Goal: Information Seeking & Learning: Learn about a topic

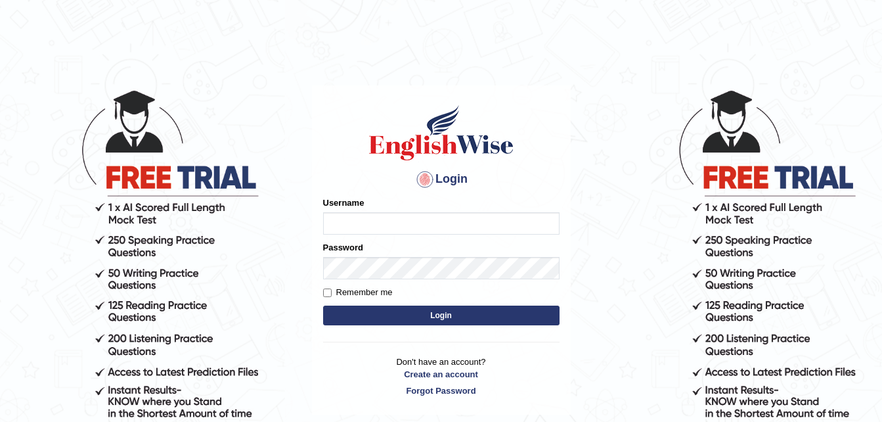
type input "RasitikaKrishna"
click at [442, 319] on button "Login" at bounding box center [441, 316] width 237 height 20
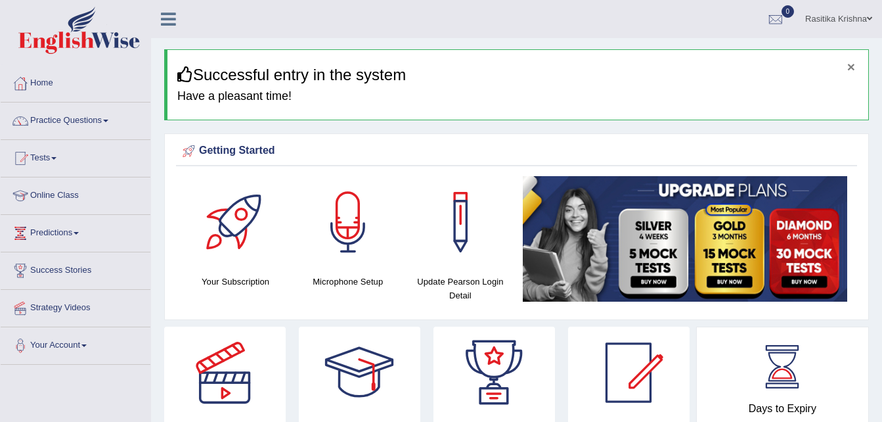
click at [852, 66] on button "×" at bounding box center [852, 67] width 8 height 14
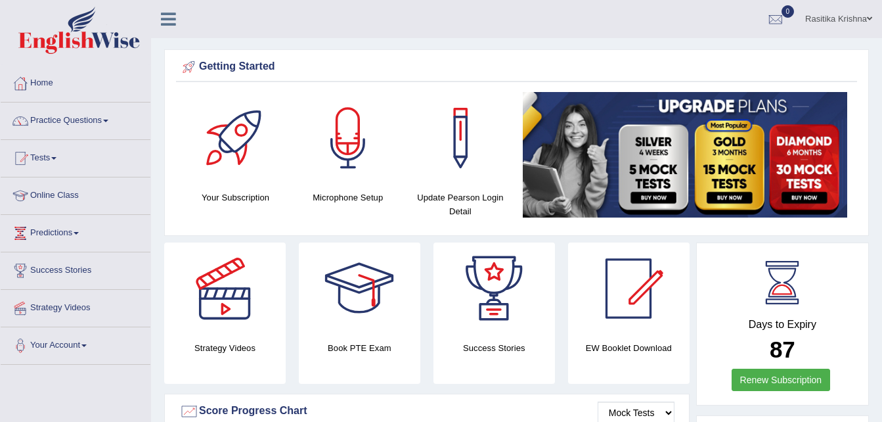
click at [852, 16] on link "Rasitika Krishna" at bounding box center [839, 17] width 87 height 34
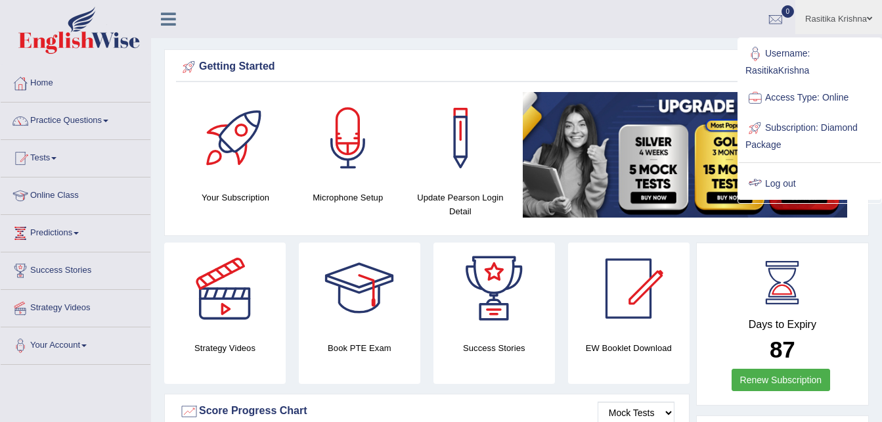
click at [780, 175] on link "Log out" at bounding box center [810, 184] width 142 height 30
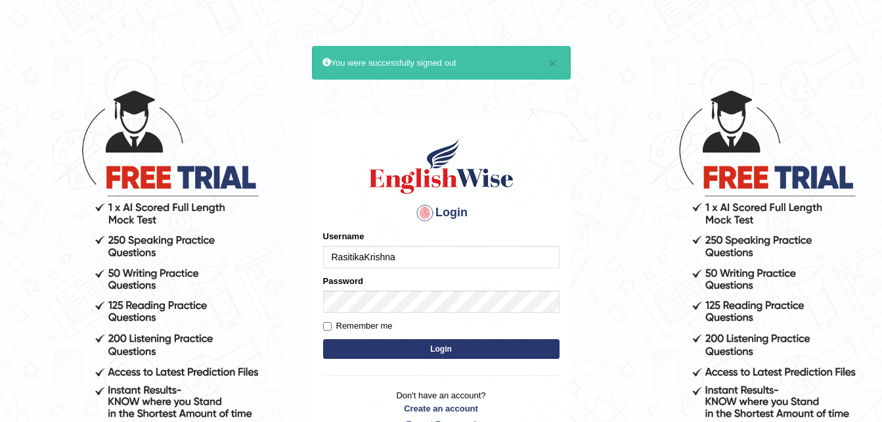
drag, startPoint x: 453, startPoint y: 257, endPoint x: 251, endPoint y: 254, distance: 201.7
click at [251, 254] on body "× You were successfully signed out Login Please fix the following errors: Usern…" at bounding box center [441, 255] width 882 height 422
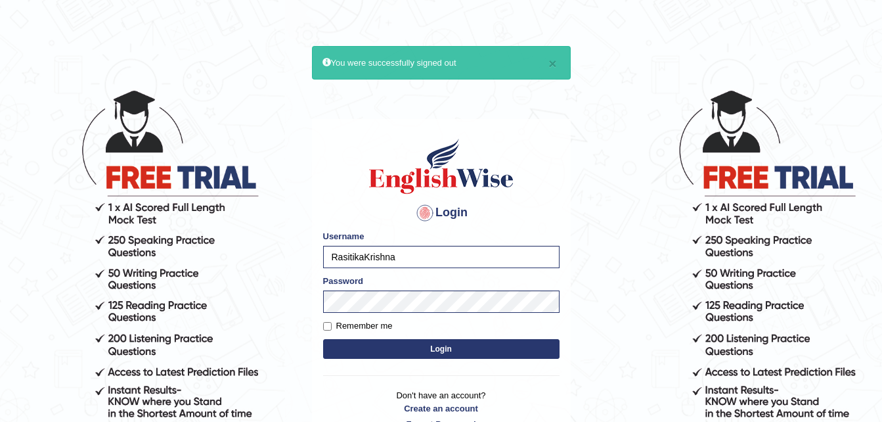
type input "DanishChand"
click at [398, 351] on button "Login" at bounding box center [441, 349] width 237 height 20
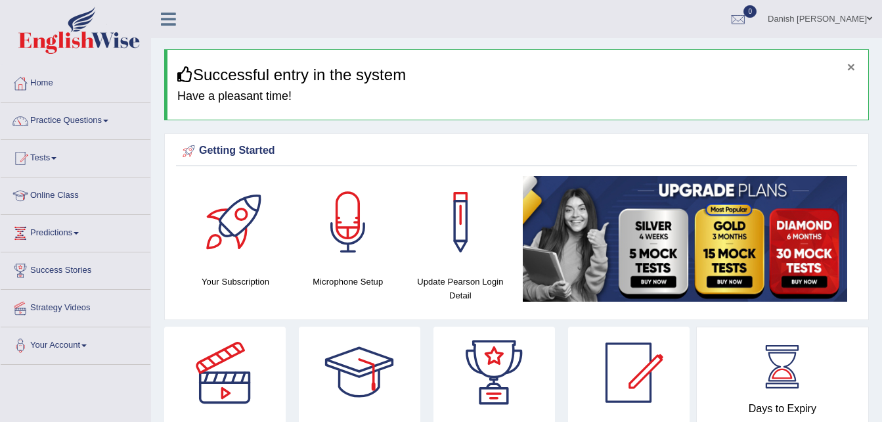
click at [853, 65] on button "×" at bounding box center [852, 67] width 8 height 14
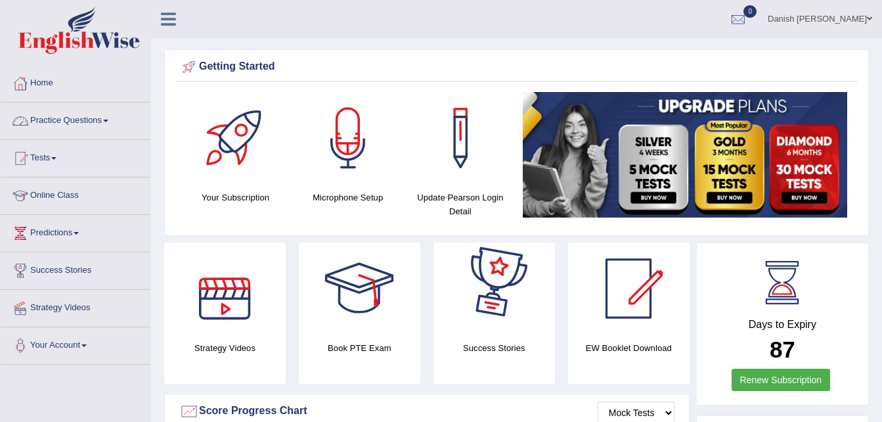
click at [95, 118] on link "Practice Questions" at bounding box center [76, 118] width 150 height 33
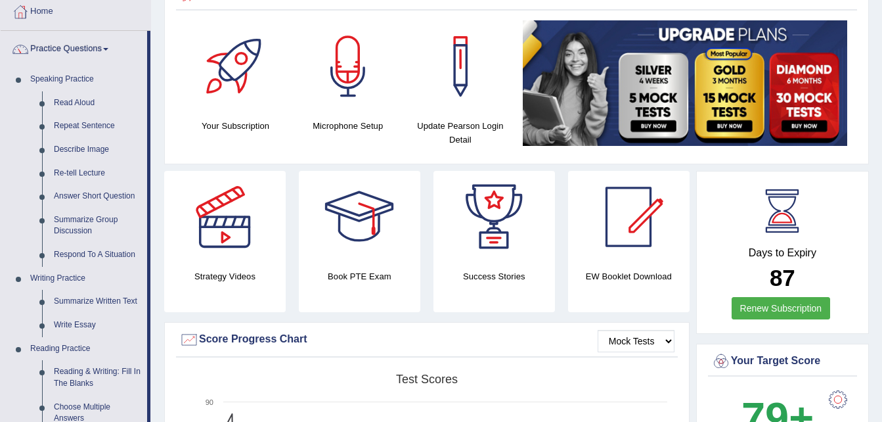
scroll to position [79, 0]
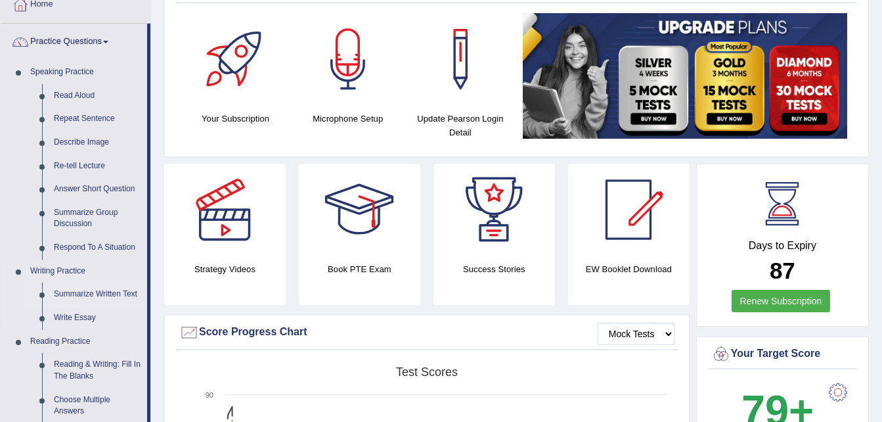
click at [110, 297] on link "Summarize Written Text" at bounding box center [97, 295] width 99 height 24
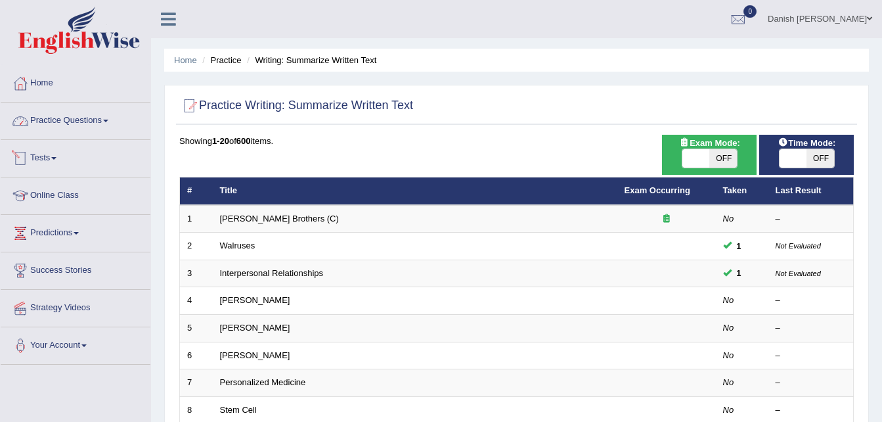
click at [112, 125] on link "Practice Questions" at bounding box center [76, 118] width 150 height 33
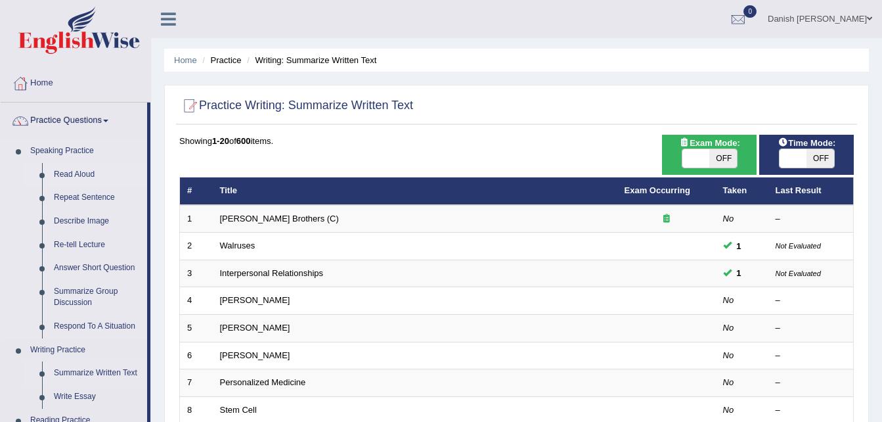
click at [85, 171] on link "Read Aloud" at bounding box center [97, 175] width 99 height 24
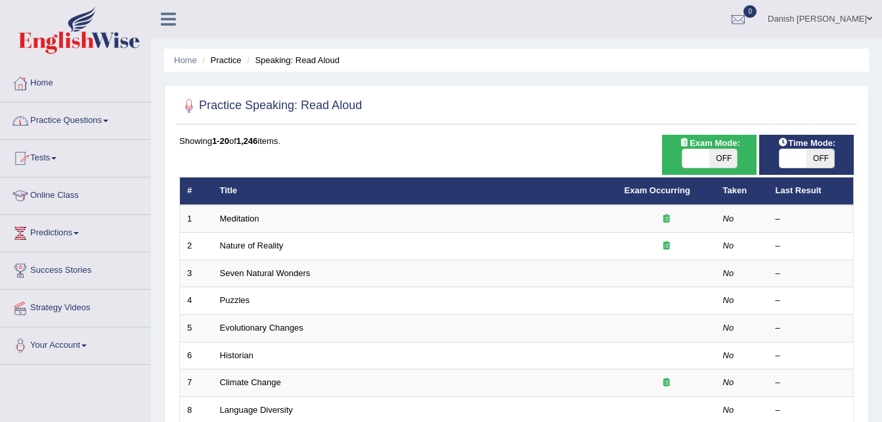
click at [77, 120] on link "Practice Questions" at bounding box center [76, 118] width 150 height 33
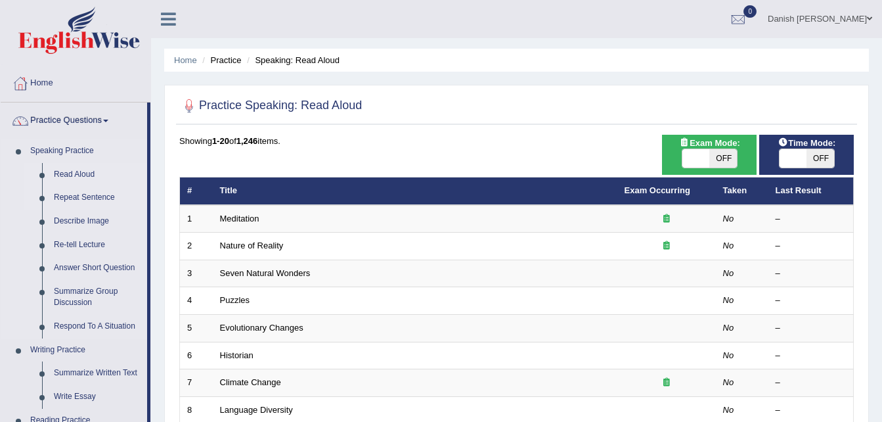
click at [78, 195] on link "Repeat Sentence" at bounding box center [97, 198] width 99 height 24
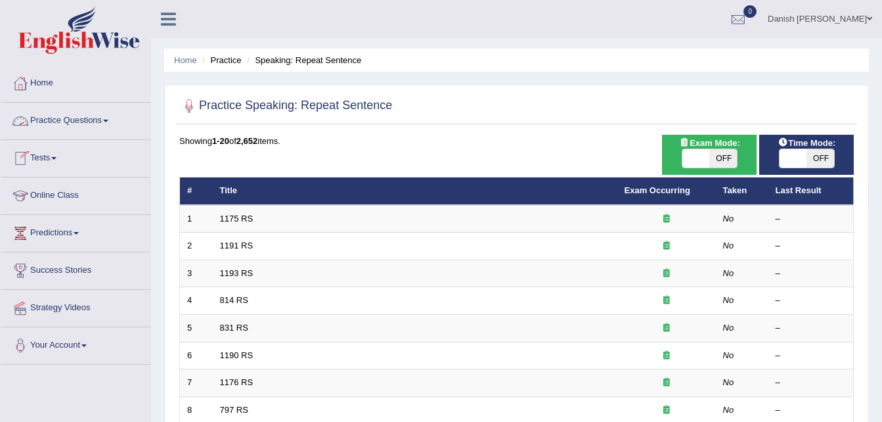
click at [93, 123] on link "Practice Questions" at bounding box center [76, 118] width 150 height 33
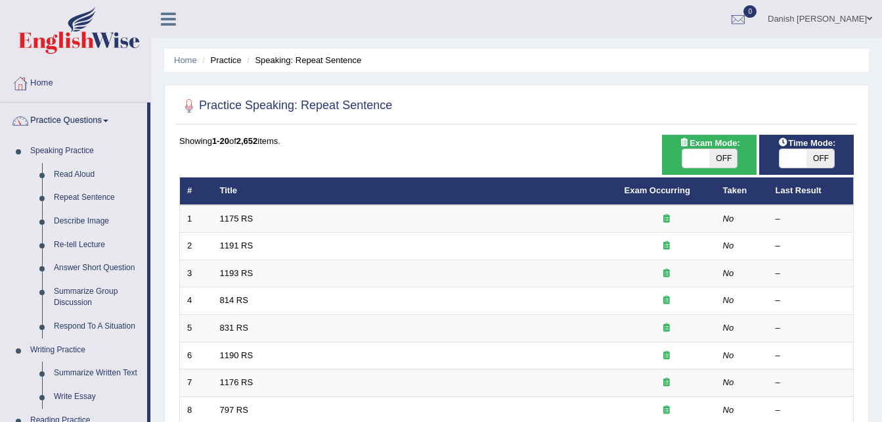
click at [80, 173] on link "Read Aloud" at bounding box center [97, 175] width 99 height 24
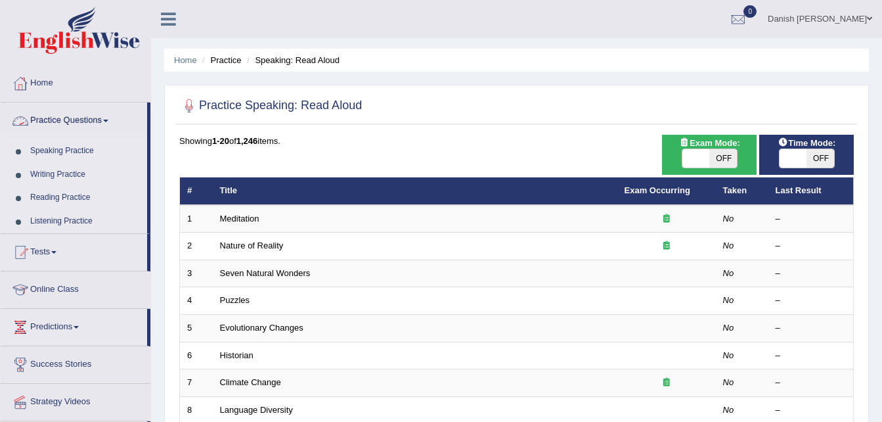
click at [87, 122] on link "Practice Questions" at bounding box center [74, 118] width 147 height 33
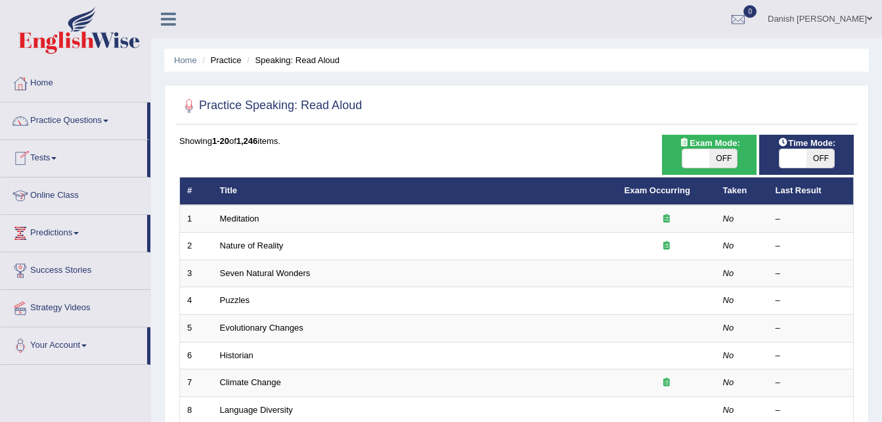
click at [68, 123] on link "Practice Questions" at bounding box center [74, 118] width 147 height 33
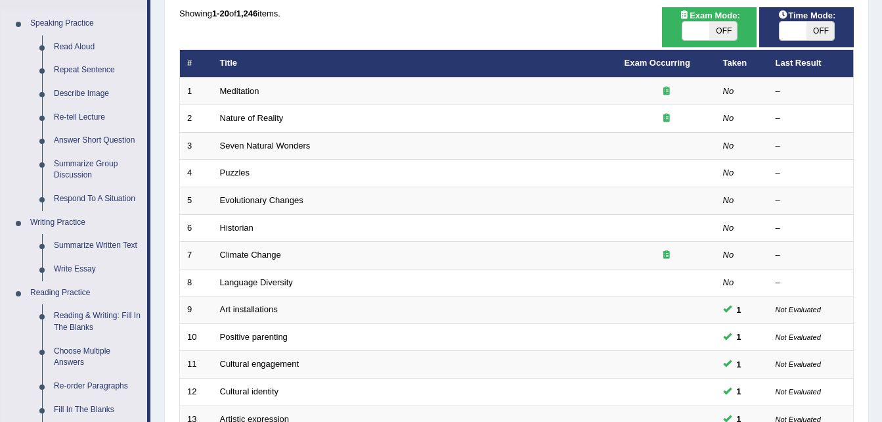
scroll to position [105, 0]
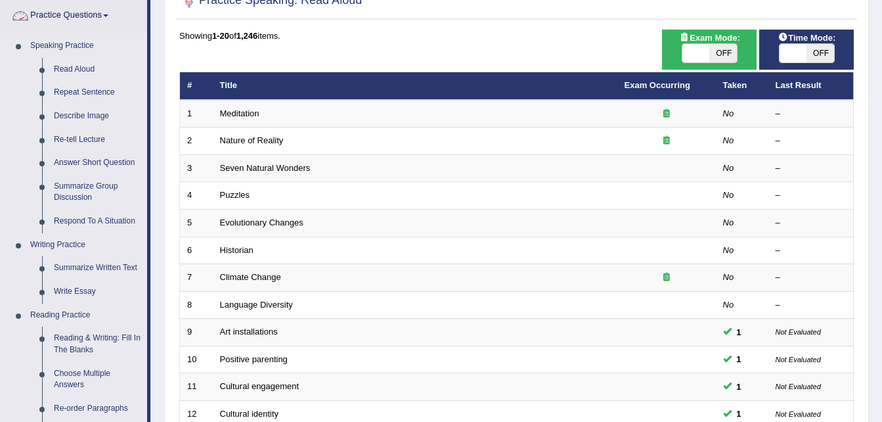
click at [87, 112] on link "Describe Image" at bounding box center [97, 116] width 99 height 24
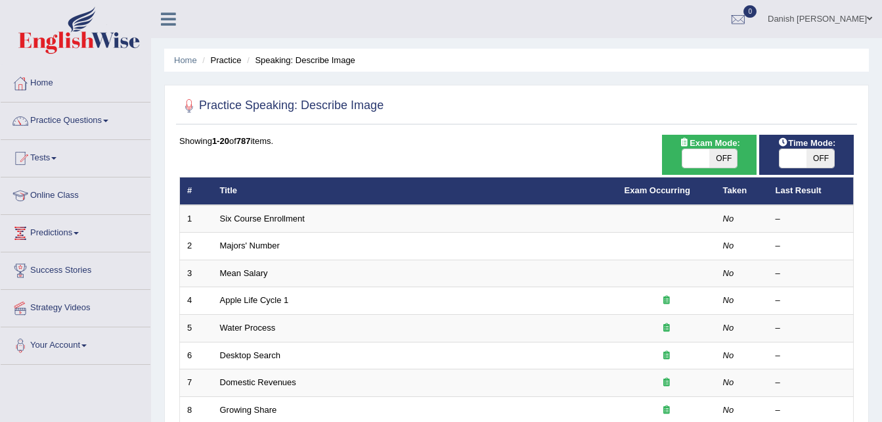
click at [256, 219] on link "Six Course Enrollment" at bounding box center [262, 219] width 85 height 10
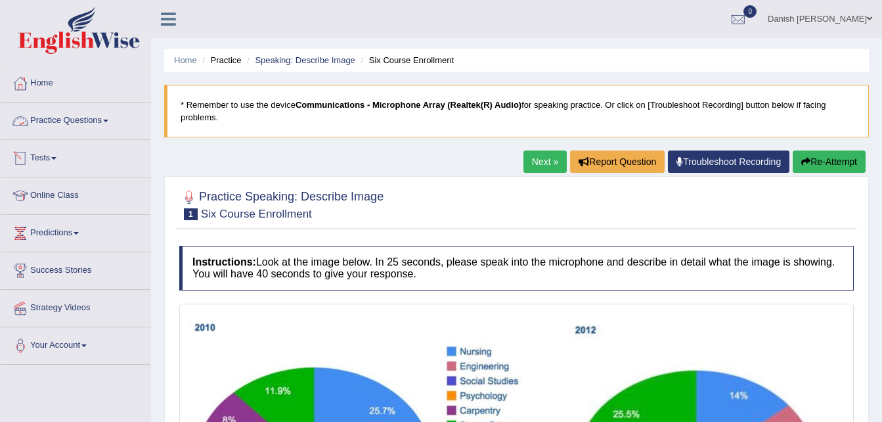
click at [51, 118] on link "Practice Questions" at bounding box center [76, 118] width 150 height 33
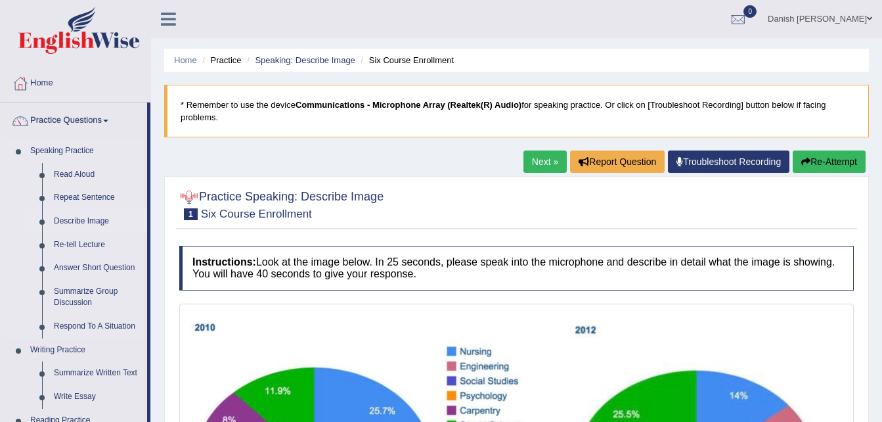
click at [74, 220] on link "Describe Image" at bounding box center [97, 222] width 99 height 24
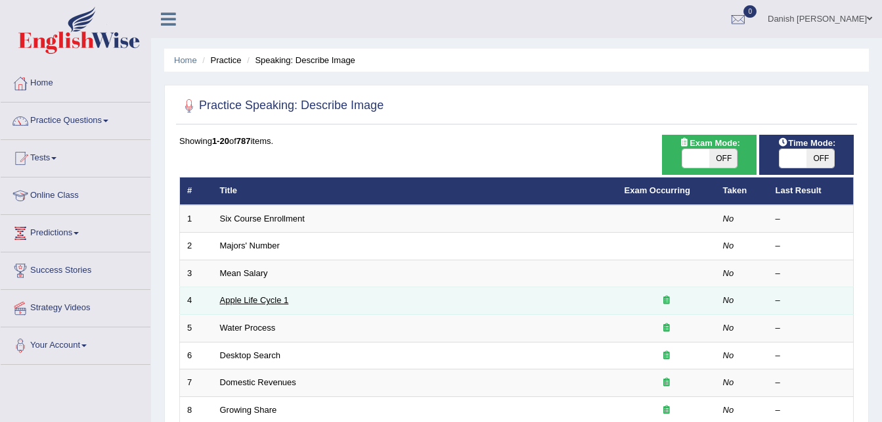
click at [253, 296] on link "Apple Life Cycle 1" at bounding box center [254, 300] width 69 height 10
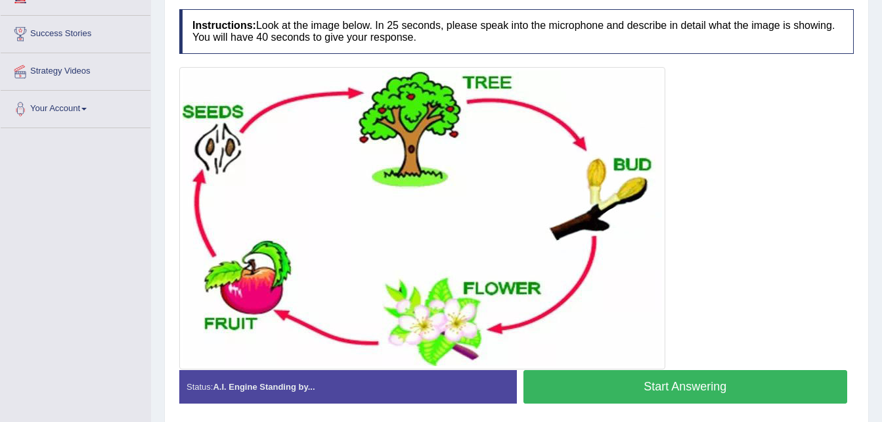
scroll to position [263, 0]
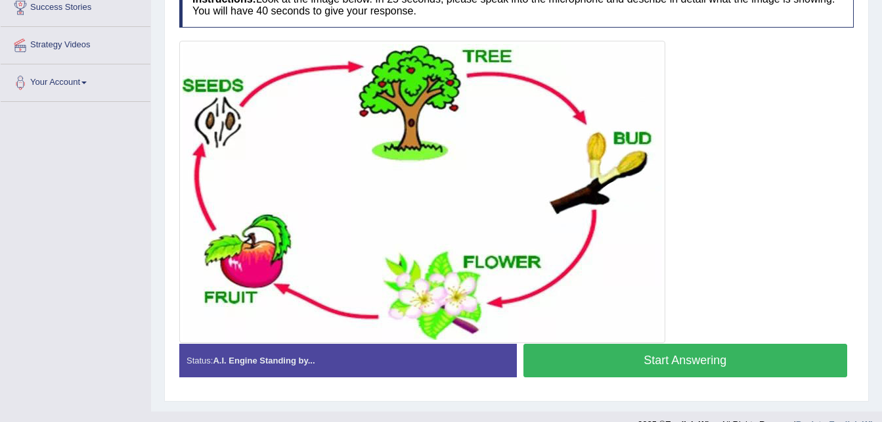
click at [170, 46] on div "Practice Speaking: Describe Image 4 Apple Life Cycle 1 Instructions: Look at th…" at bounding box center [516, 157] width 705 height 488
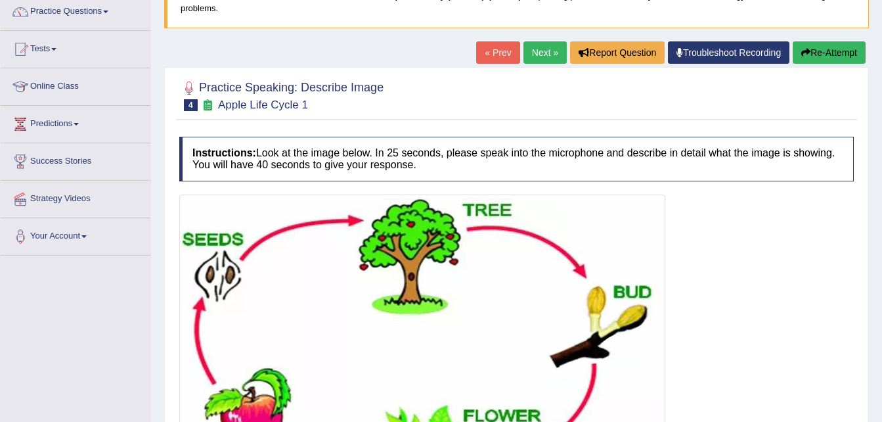
scroll to position [79, 0]
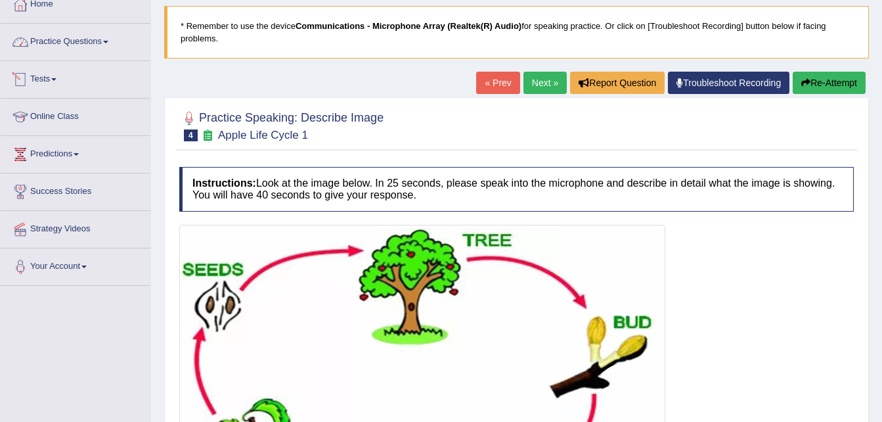
click at [96, 45] on link "Practice Questions" at bounding box center [76, 40] width 150 height 33
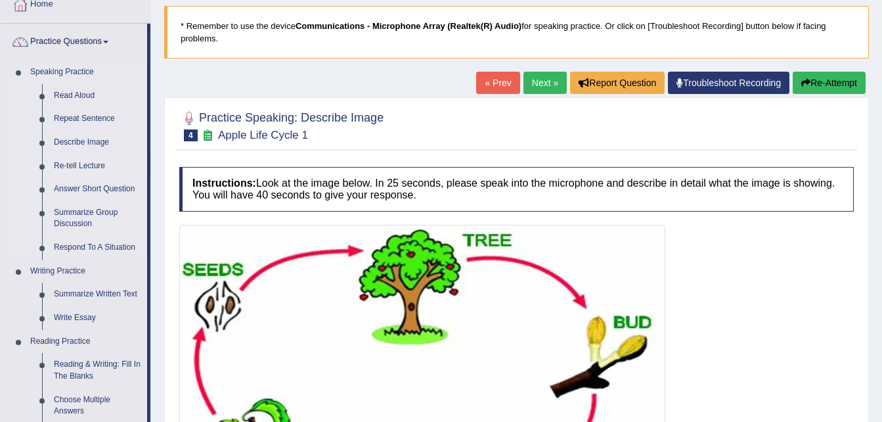
click at [85, 158] on link "Re-tell Lecture" at bounding box center [97, 166] width 99 height 24
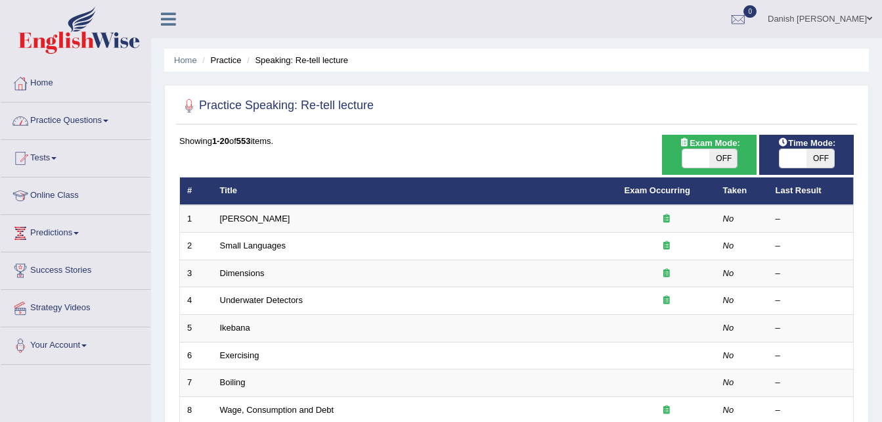
click at [70, 117] on link "Practice Questions" at bounding box center [76, 118] width 150 height 33
